Goal: Information Seeking & Learning: Check status

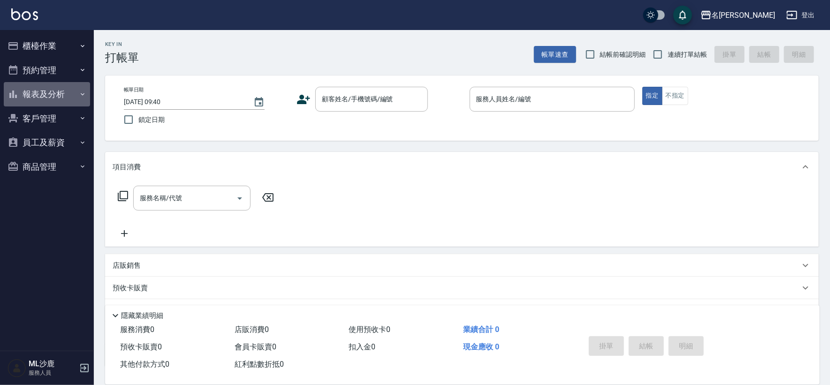
click at [60, 94] on button "報表及分析" at bounding box center [47, 94] width 86 height 24
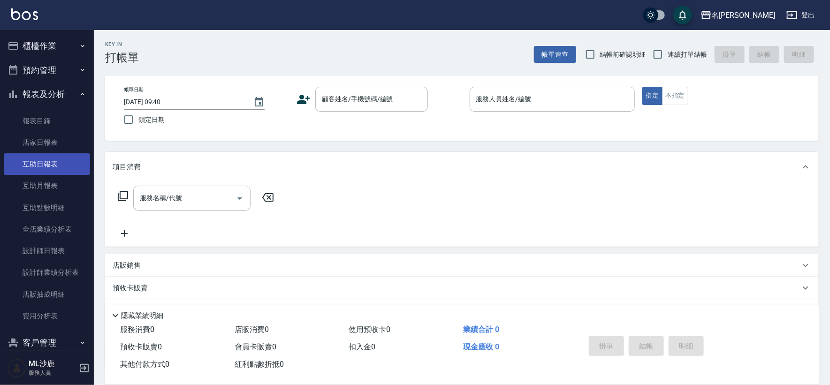
click at [45, 169] on link "互助日報表" at bounding box center [47, 164] width 86 height 22
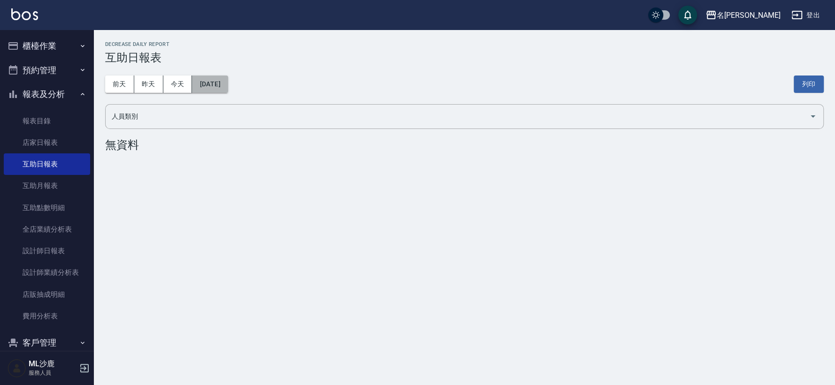
click at [213, 84] on button "[DATE]" at bounding box center [210, 84] width 36 height 17
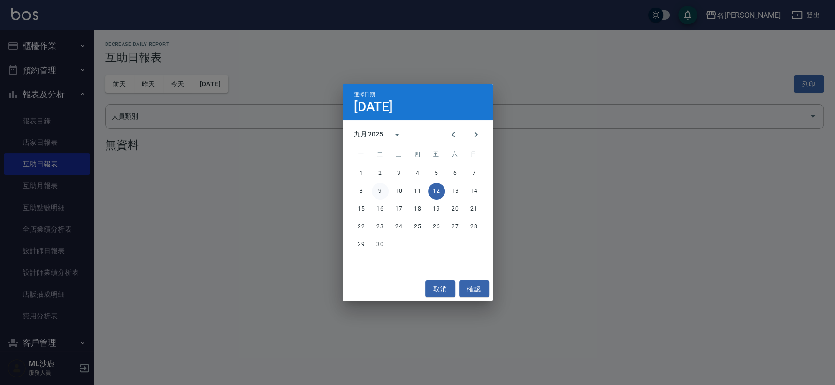
click at [378, 189] on button "9" at bounding box center [380, 191] width 17 height 17
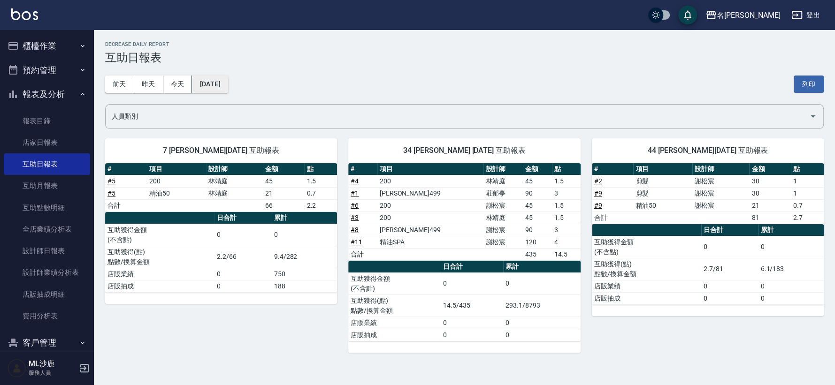
click at [206, 85] on button "[DATE]" at bounding box center [210, 84] width 36 height 17
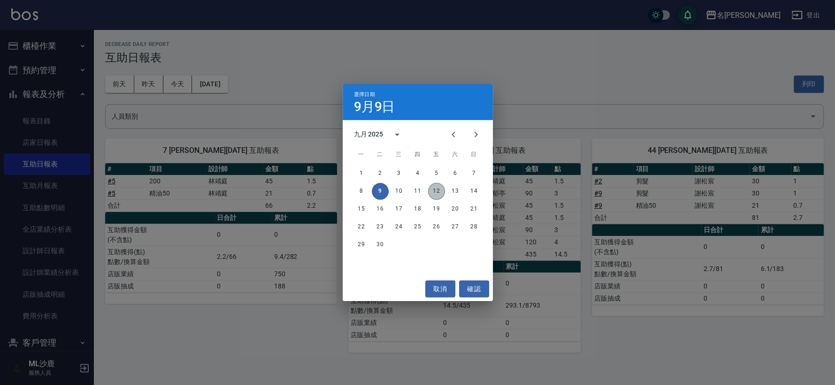
click at [435, 188] on button "12" at bounding box center [436, 191] width 17 height 17
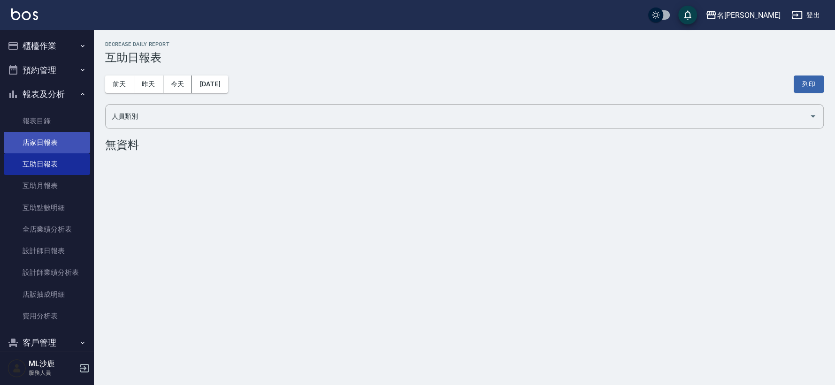
click at [32, 140] on link "店家日報表" at bounding box center [47, 143] width 86 height 22
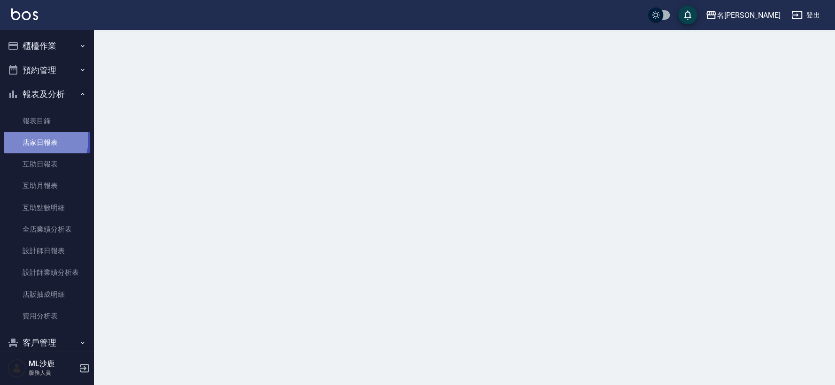
click at [32, 140] on link "店家日報表" at bounding box center [47, 143] width 86 height 22
